Goal: Information Seeking & Learning: Learn about a topic

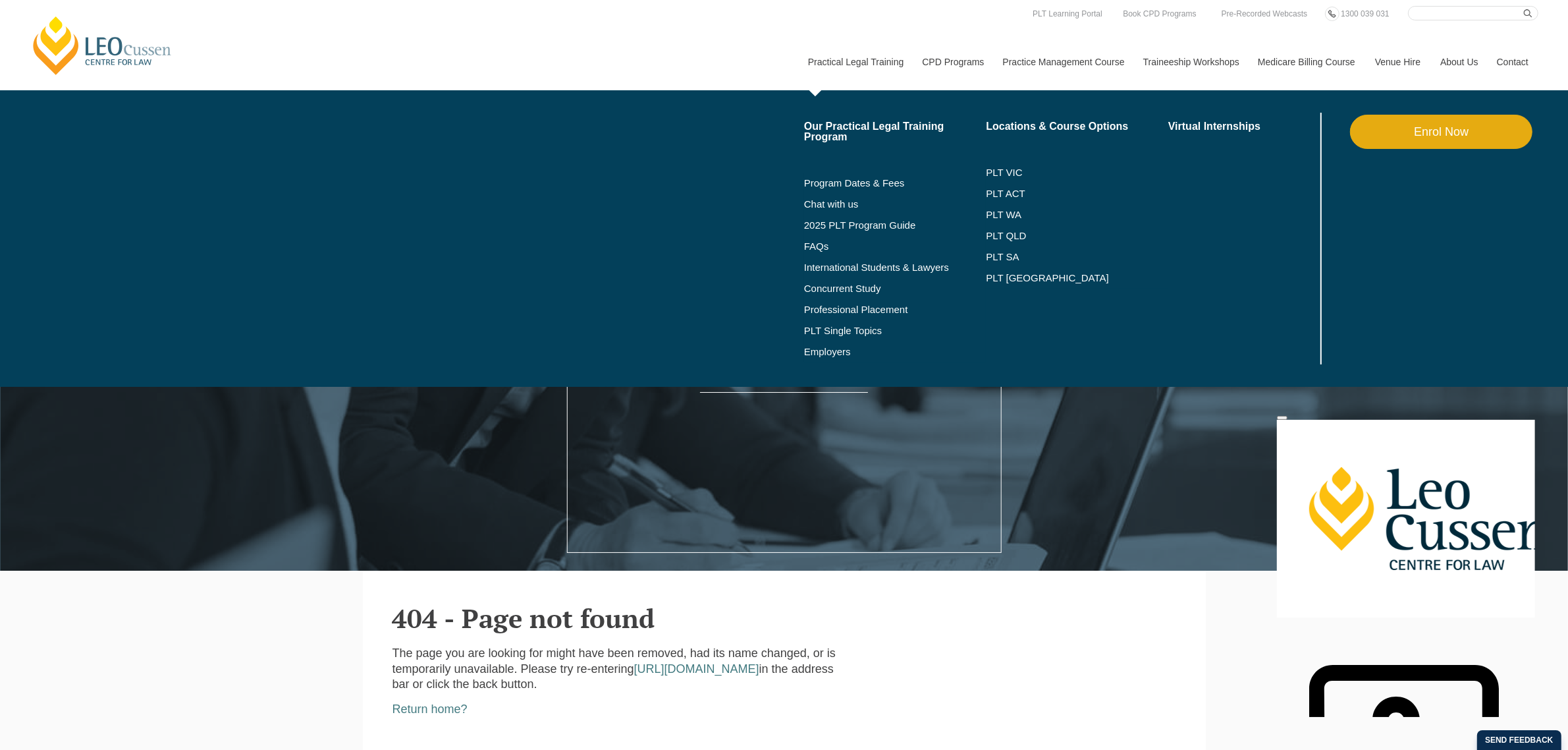
click at [864, 63] on link "Practical Legal Training" at bounding box center [856, 62] width 115 height 57
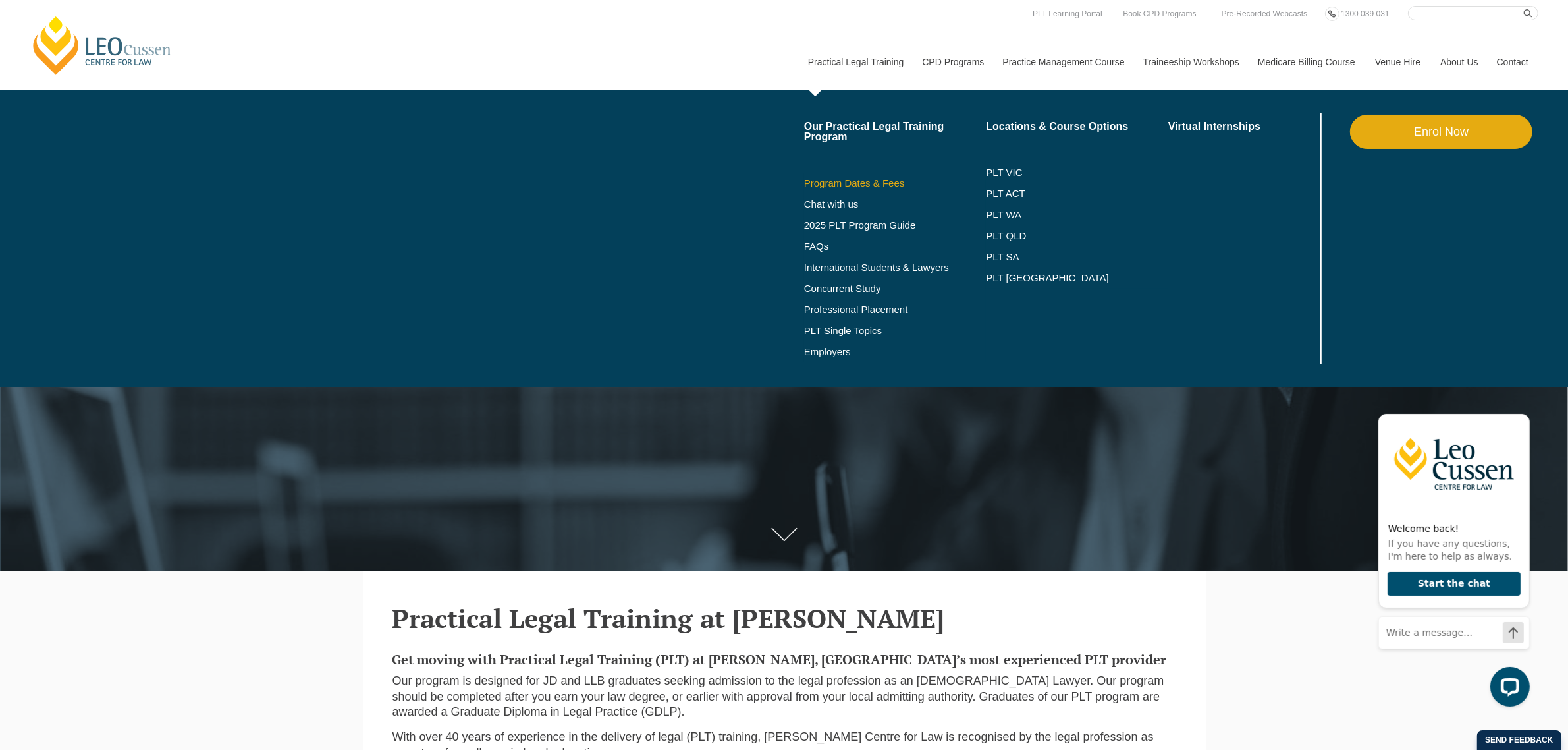
click at [836, 180] on link "Program Dates & Fees" at bounding box center [895, 182] width 182 height 10
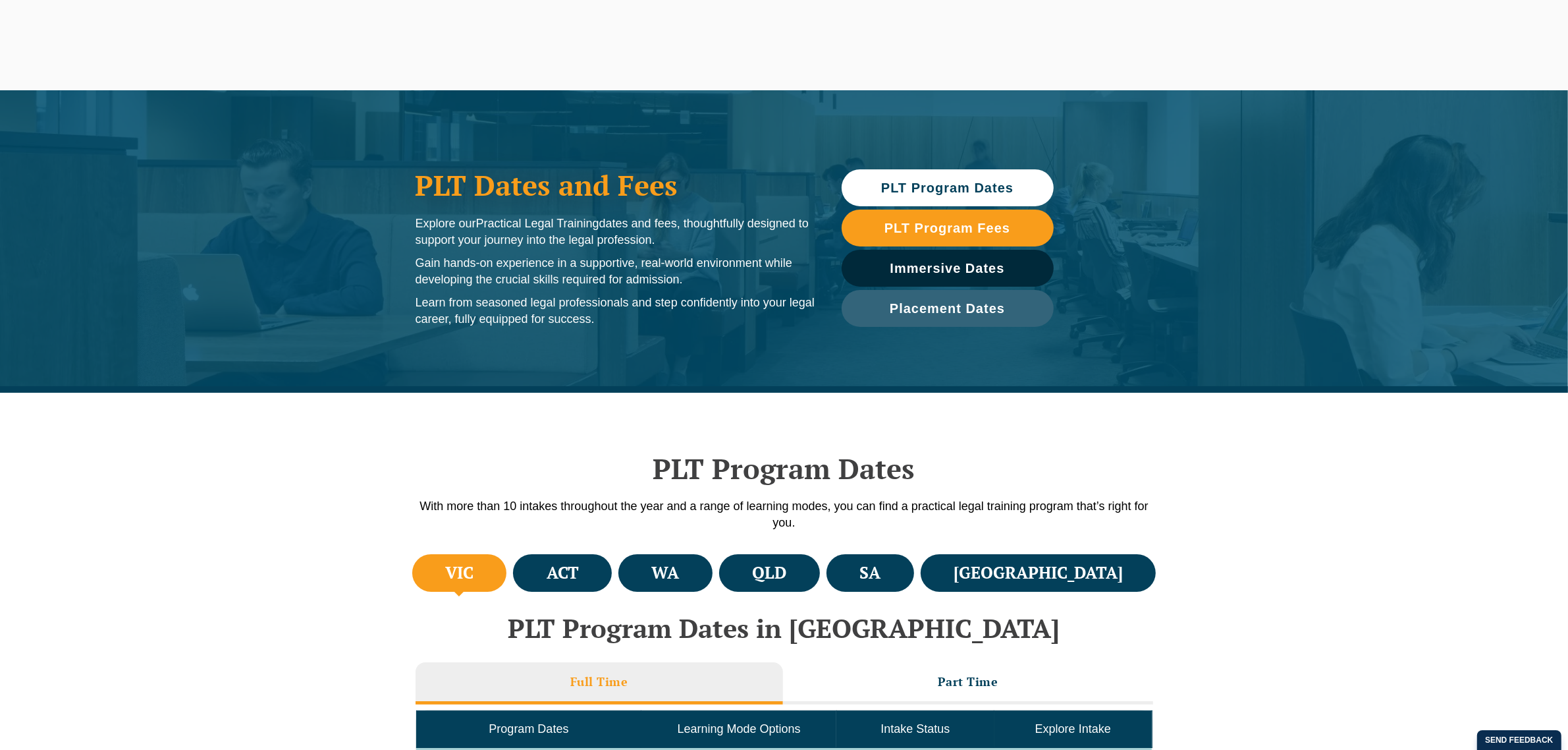
click at [824, 129] on link "Our Practical Legal Training Program" at bounding box center [895, 131] width 182 height 21
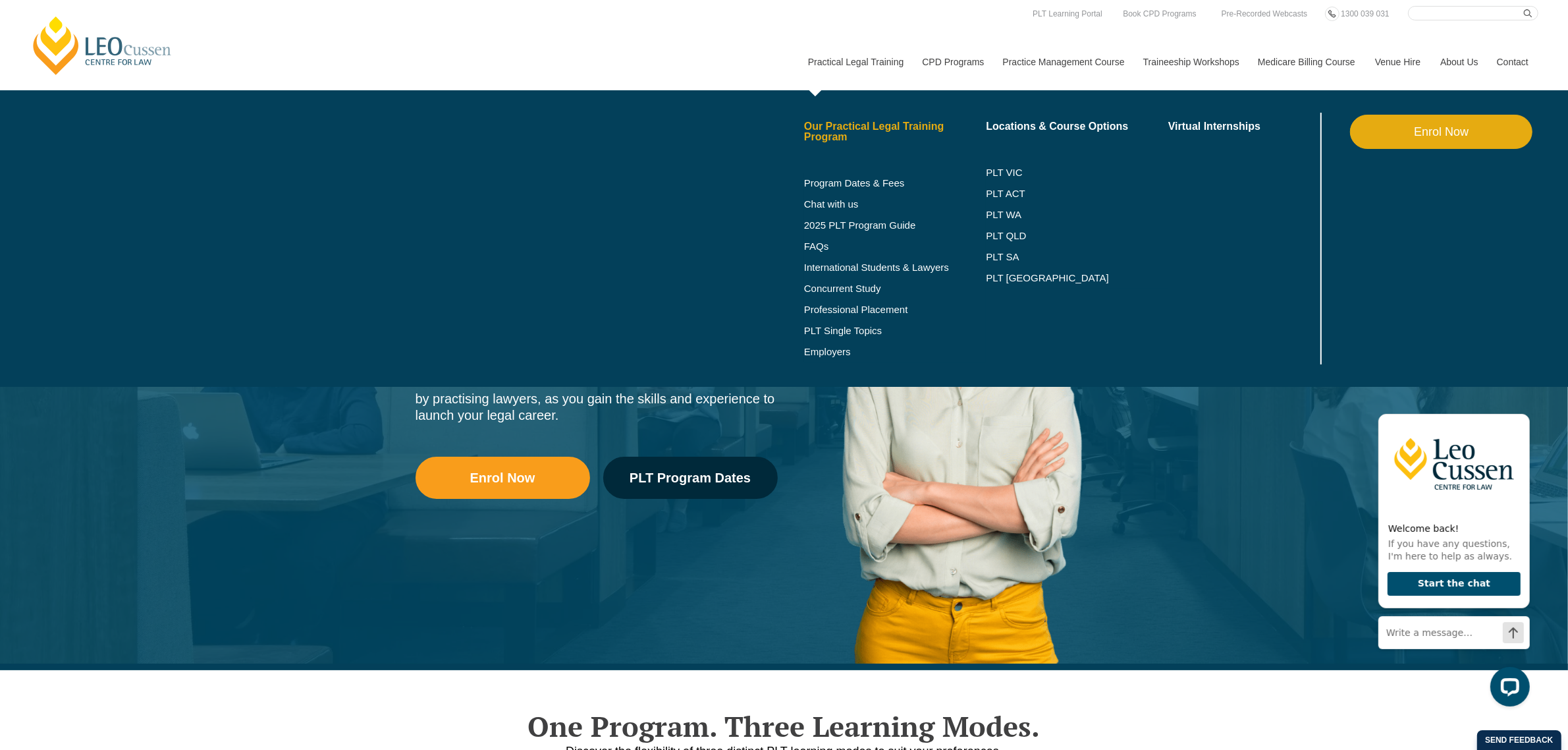
click at [848, 127] on link "Our Practical Legal Training Program" at bounding box center [895, 131] width 182 height 21
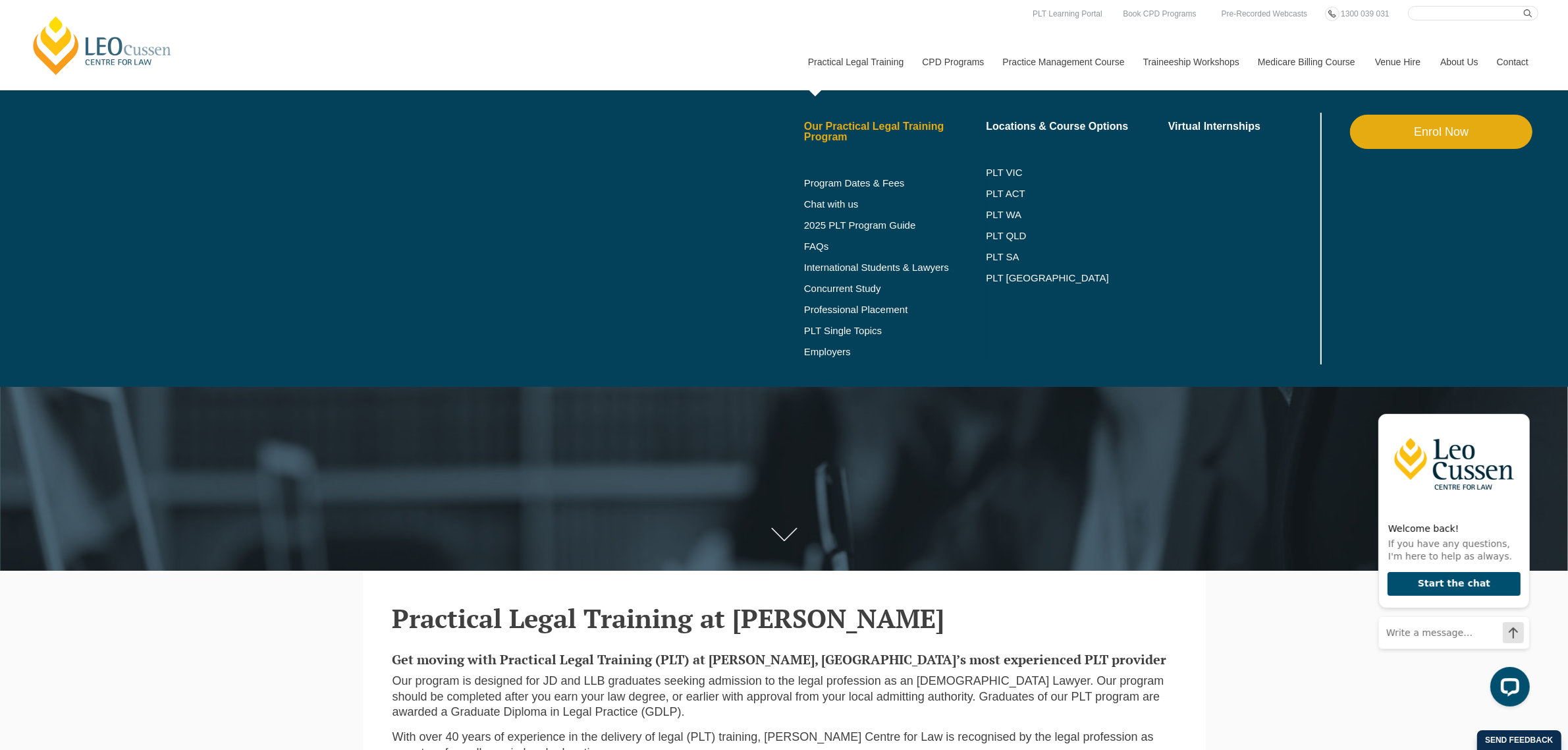
click at [844, 124] on link "Our Practical Legal Training Program" at bounding box center [895, 131] width 182 height 21
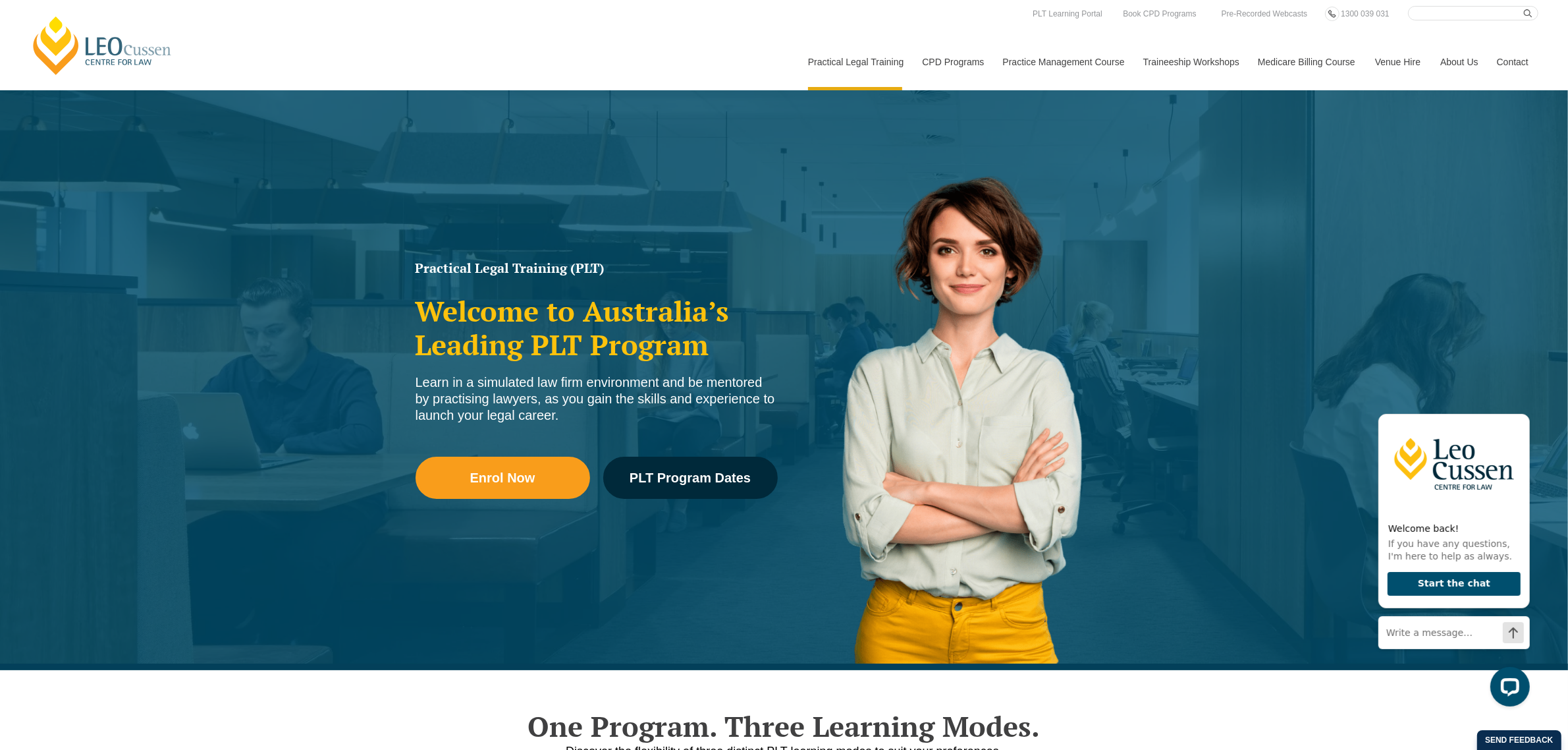
click at [512, 355] on h2 "Welcome to Australia’s Leading PLT Program" at bounding box center [597, 328] width 362 height 67
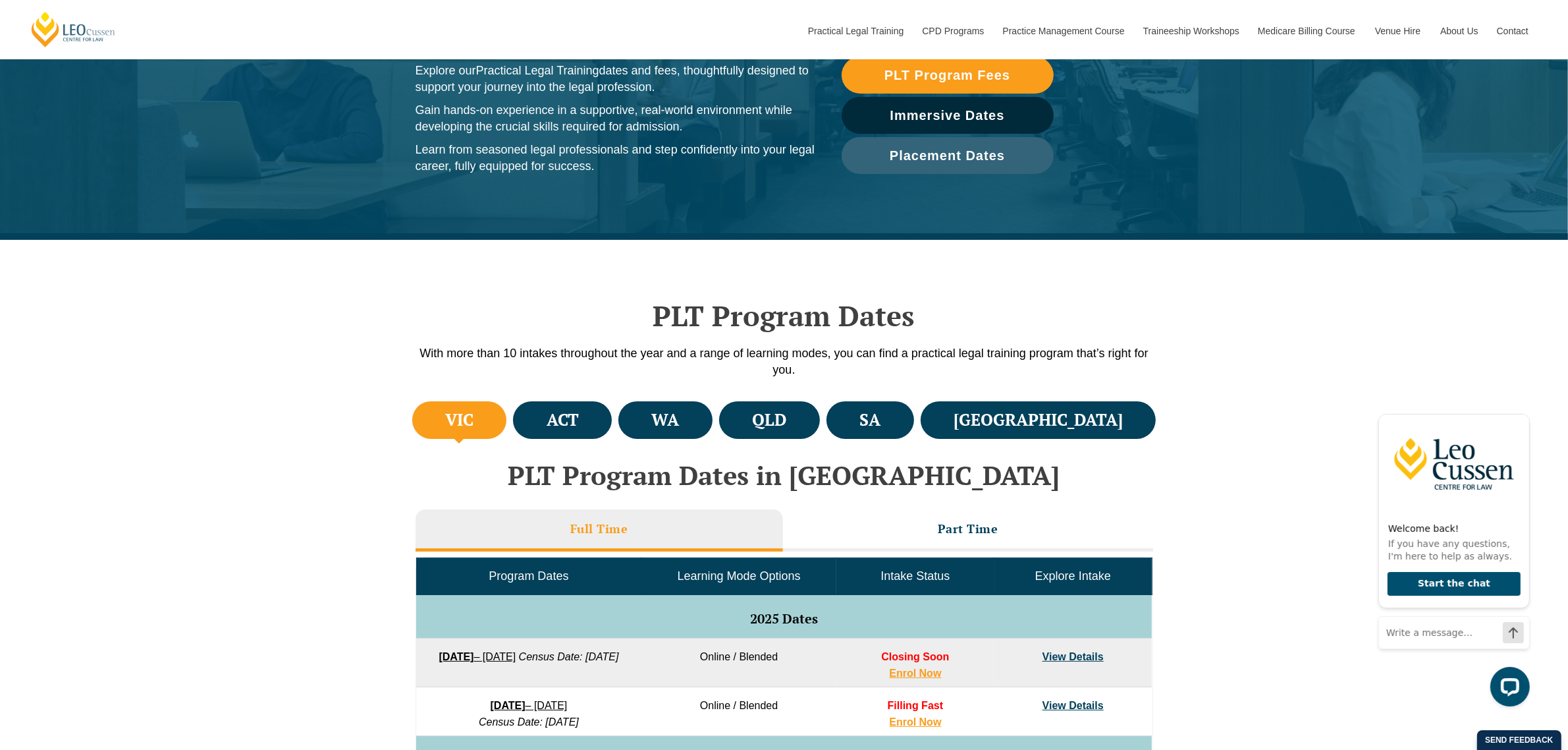
scroll to position [83, 0]
